Goal: Download file/media

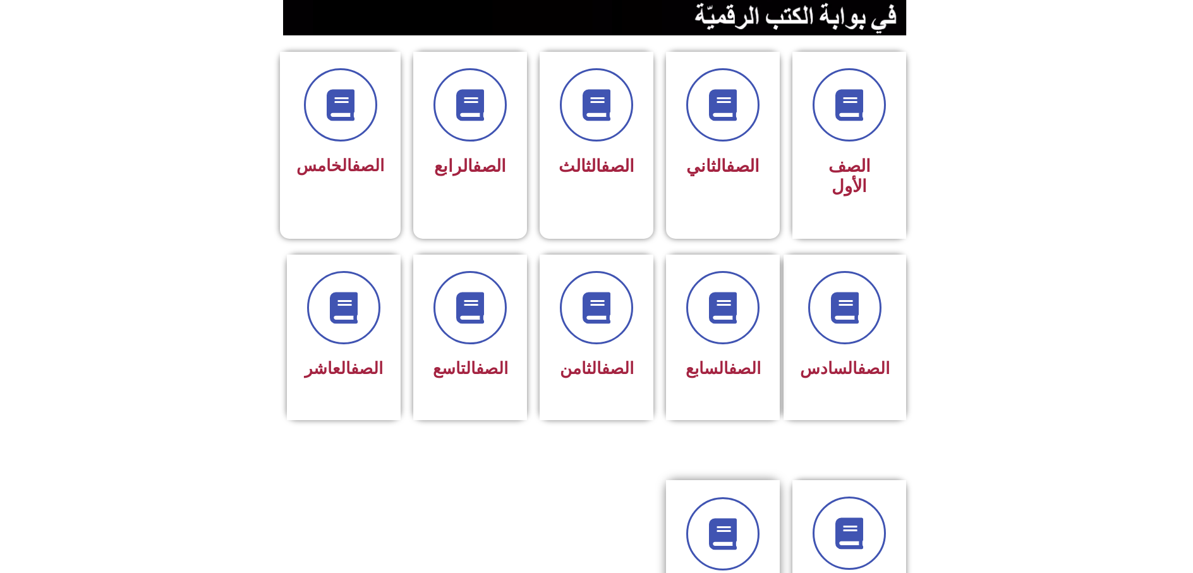
scroll to position [442, 0]
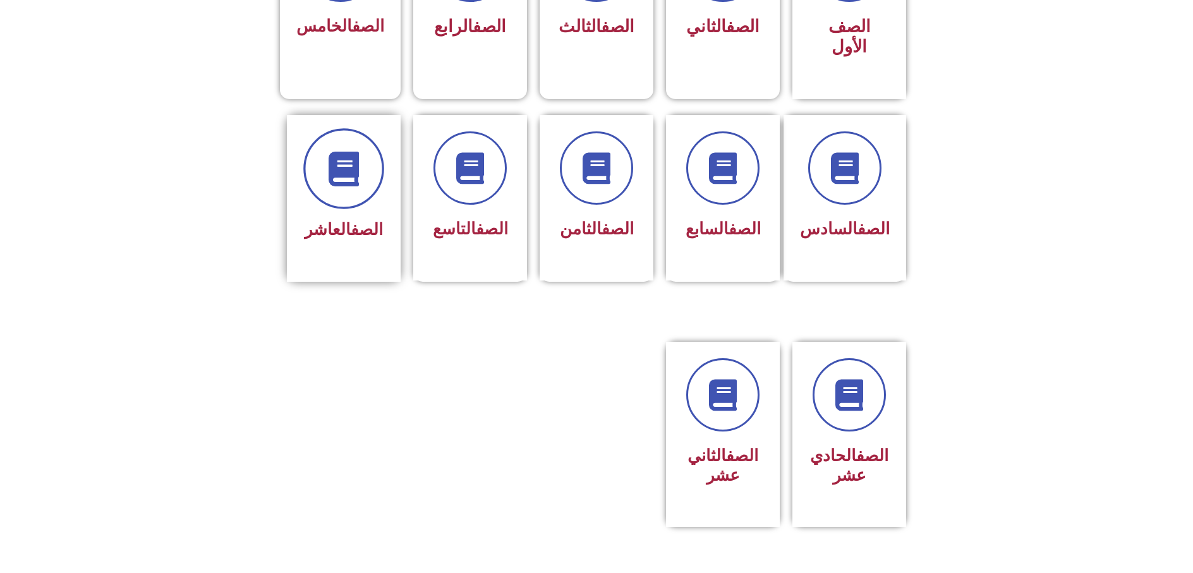
click at [310, 128] on span at bounding box center [343, 168] width 81 height 81
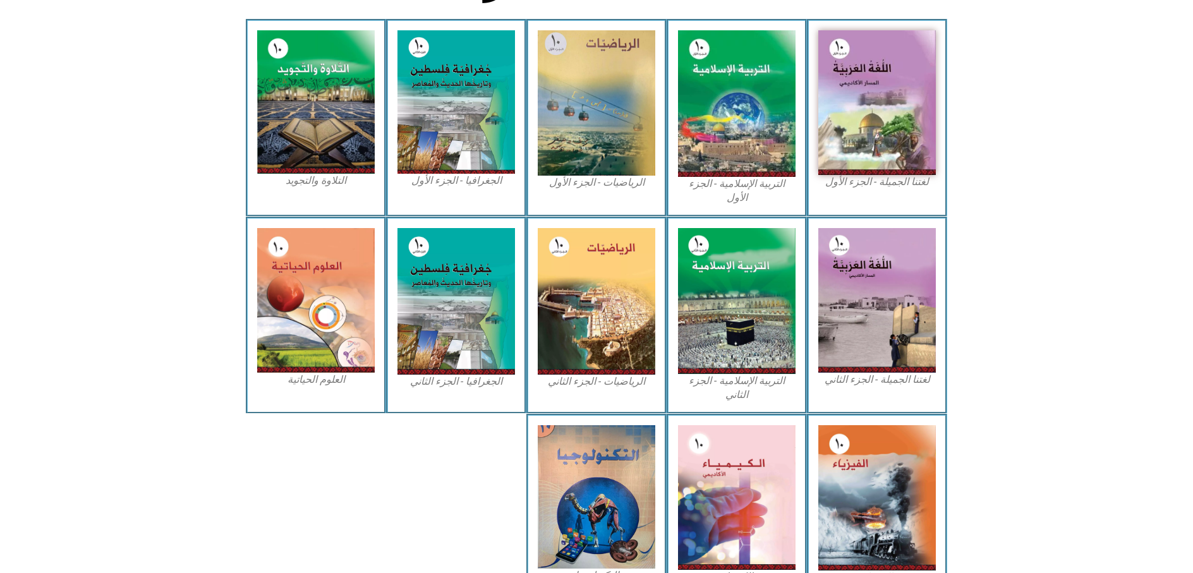
scroll to position [422, 0]
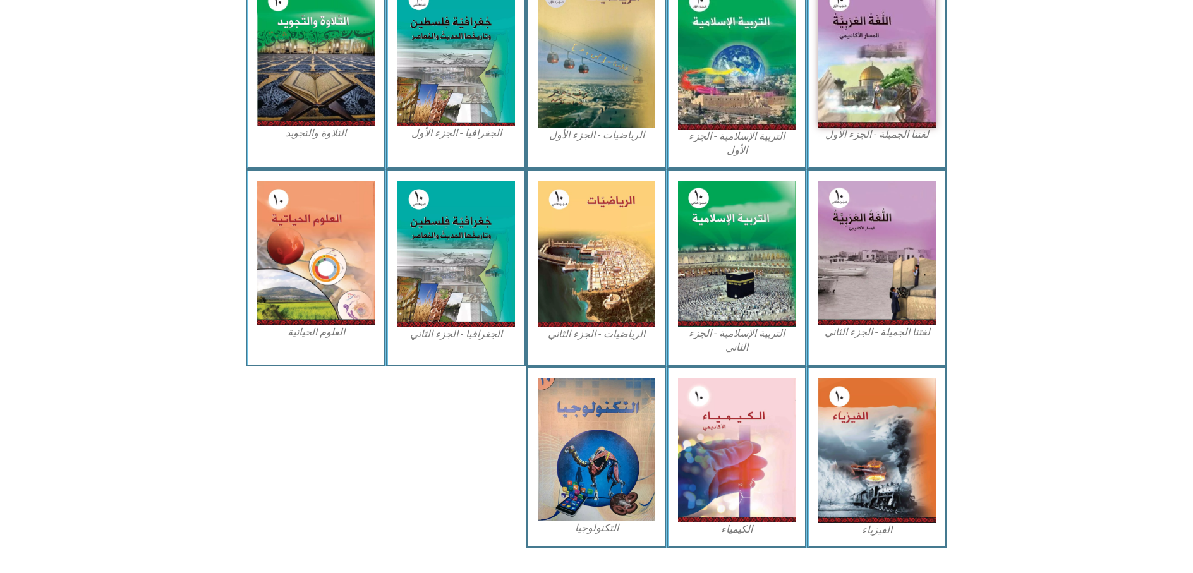
click at [1058, 225] on icon at bounding box center [596, 228] width 1194 height 119
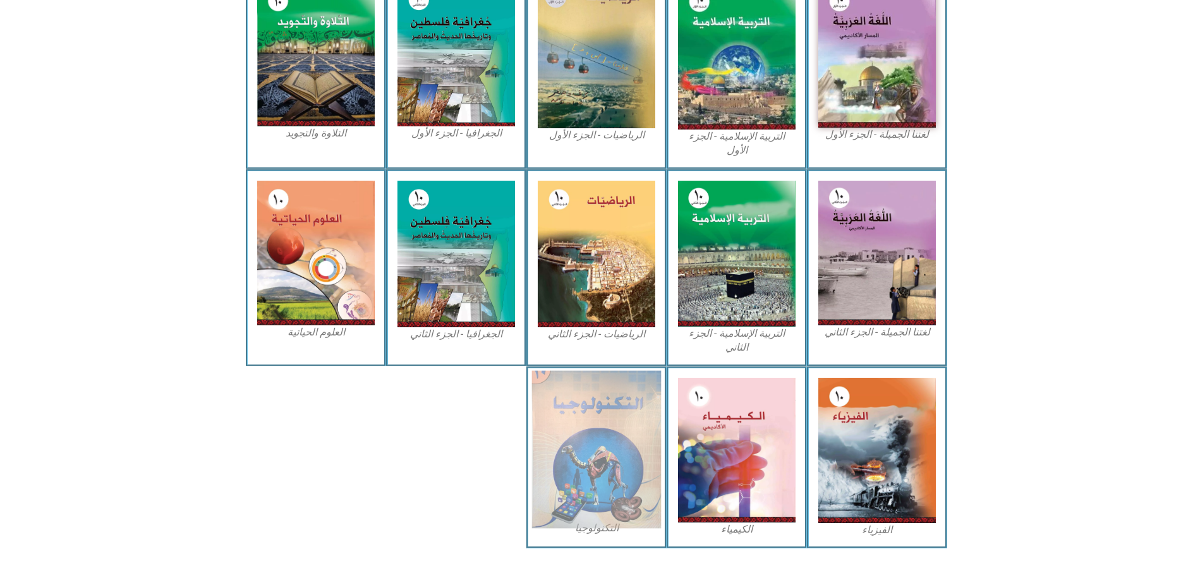
click at [569, 447] on img at bounding box center [597, 449] width 130 height 158
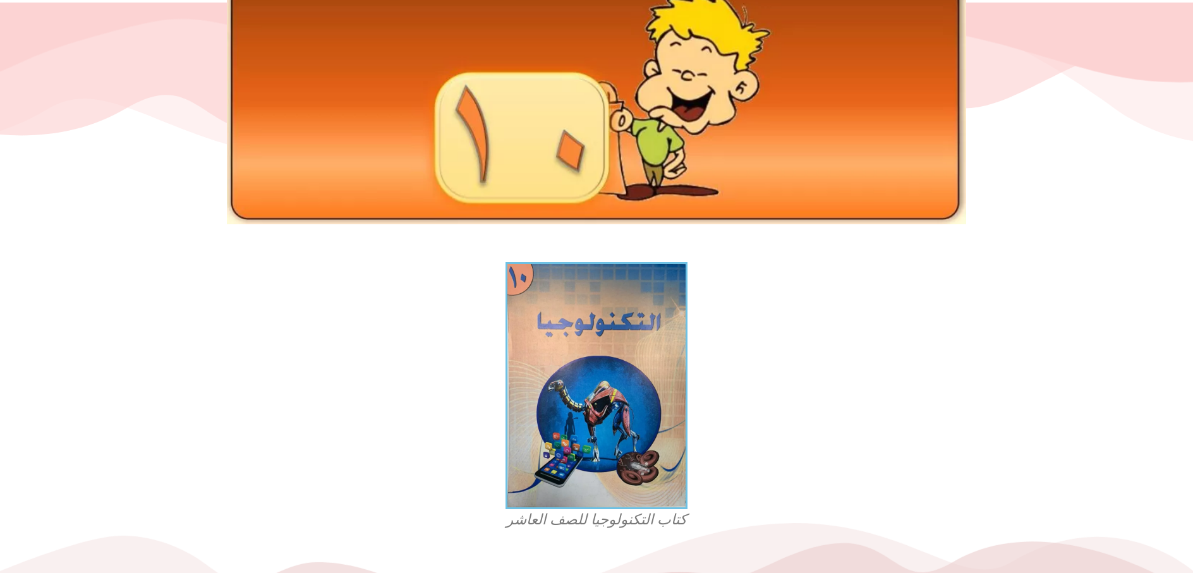
scroll to position [316, 0]
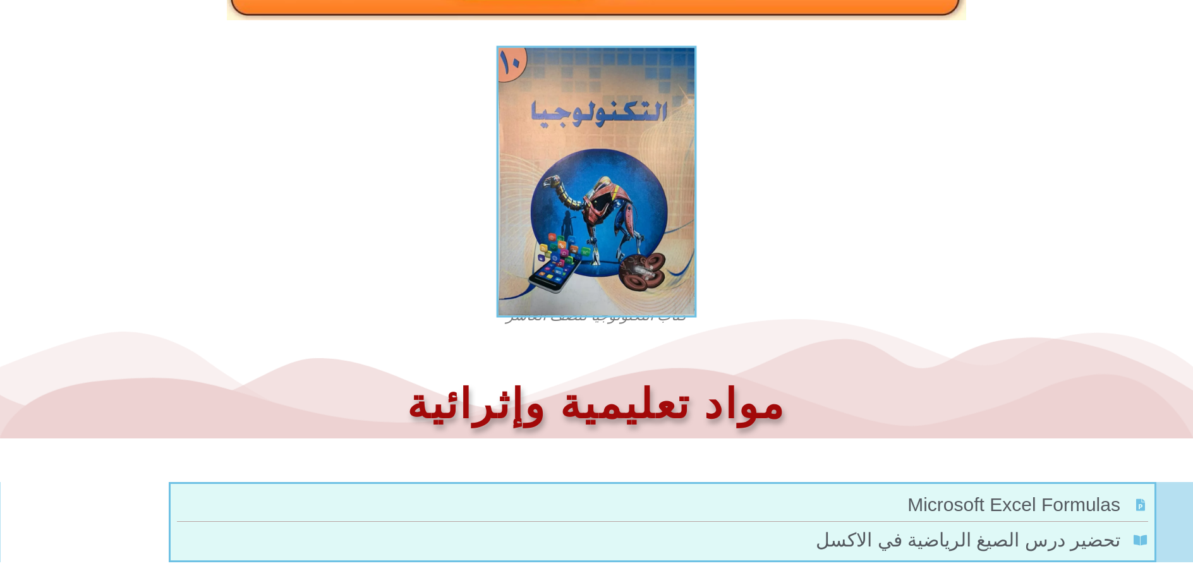
click at [621, 196] on img at bounding box center [597, 181] width 200 height 272
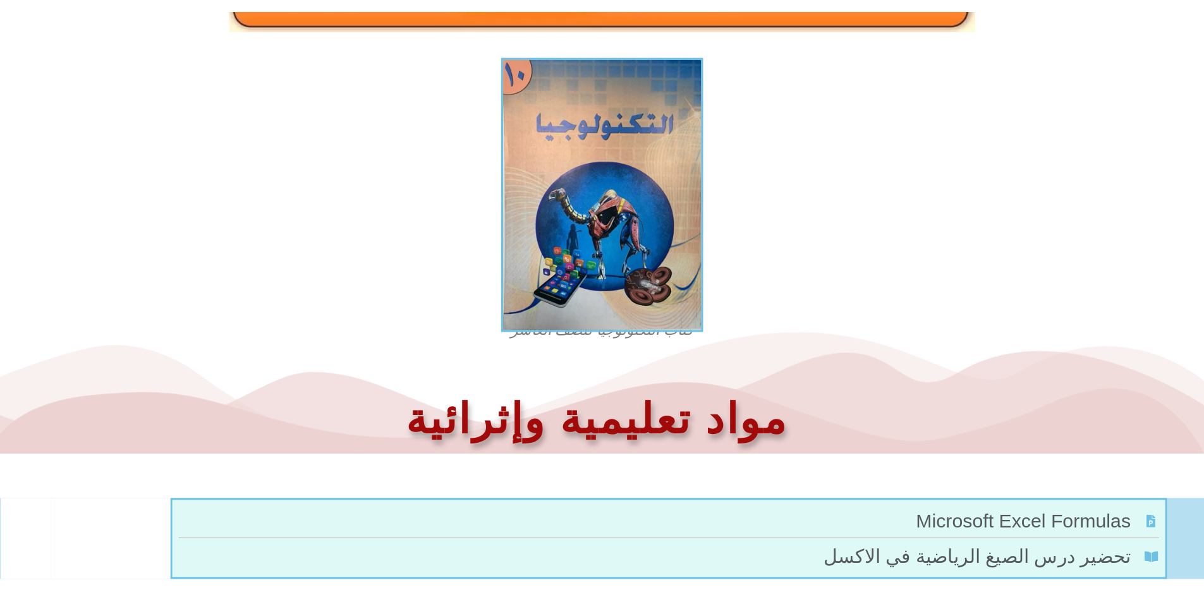
scroll to position [315, 0]
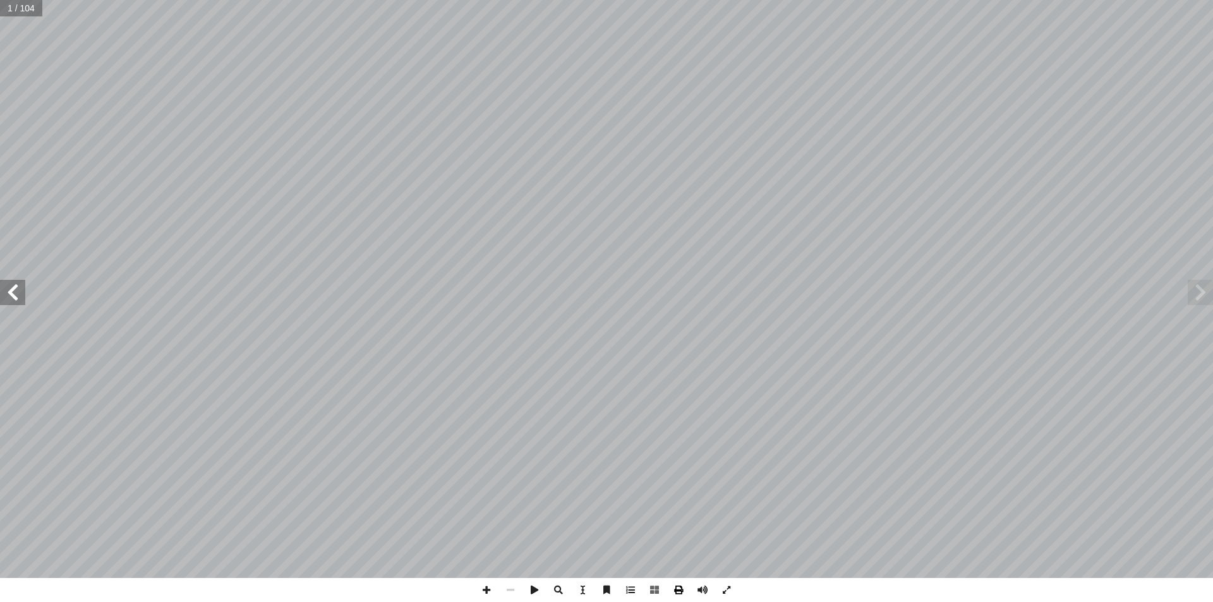
click at [675, 573] on span at bounding box center [679, 590] width 24 height 24
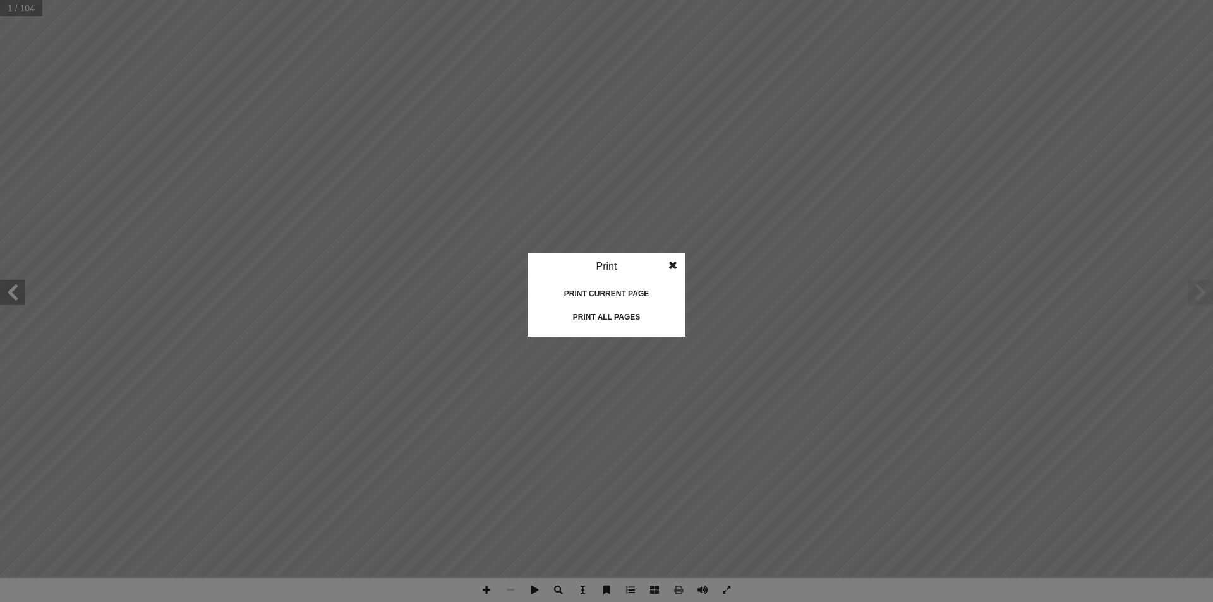
click at [627, 315] on div "Print all pages" at bounding box center [606, 317] width 126 height 20
